Goal: Task Accomplishment & Management: Manage account settings

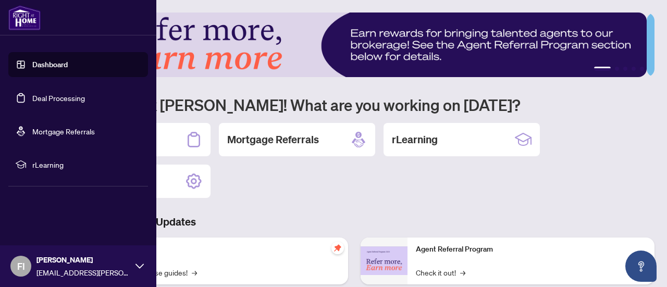
click at [51, 97] on link "Deal Processing" at bounding box center [58, 97] width 53 height 9
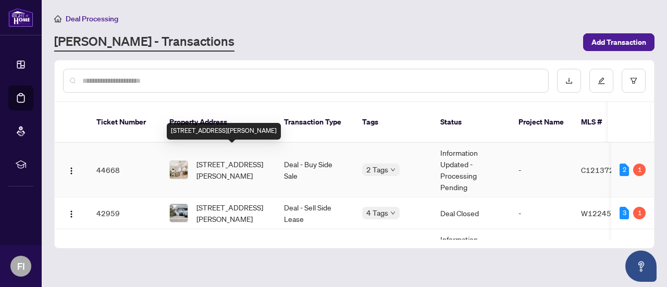
click at [244, 161] on span "610-10 Muirhead Rd, Toronto, Ontario M2J 4P9, Canada" at bounding box center [231, 169] width 71 height 23
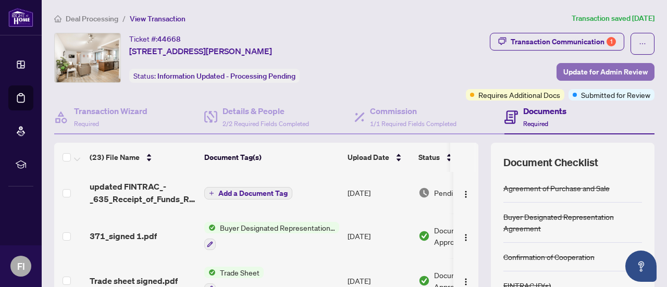
click at [576, 69] on span "Update for Admin Review" at bounding box center [605, 72] width 84 height 17
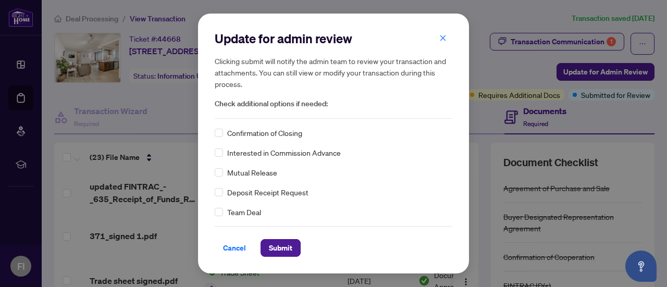
click at [243, 131] on span "Confirmation of Closing" at bounding box center [264, 132] width 75 height 11
click at [213, 134] on div "Update for admin review Clicking submit will notify the admin team to review yo…" at bounding box center [333, 144] width 271 height 260
click at [277, 249] on span "Submit" at bounding box center [280, 248] width 23 height 17
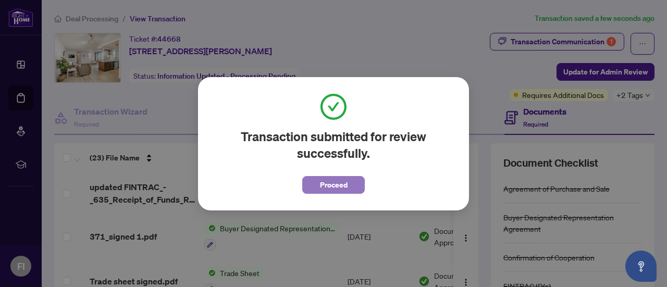
click at [343, 188] on span "Proceed" at bounding box center [334, 185] width 28 height 17
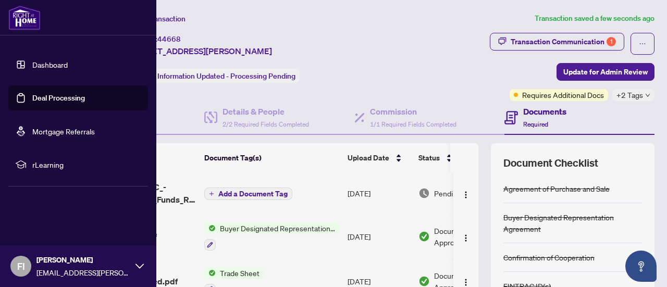
click at [36, 100] on link "Deal Processing" at bounding box center [58, 97] width 53 height 9
